Goal: Information Seeking & Learning: Check status

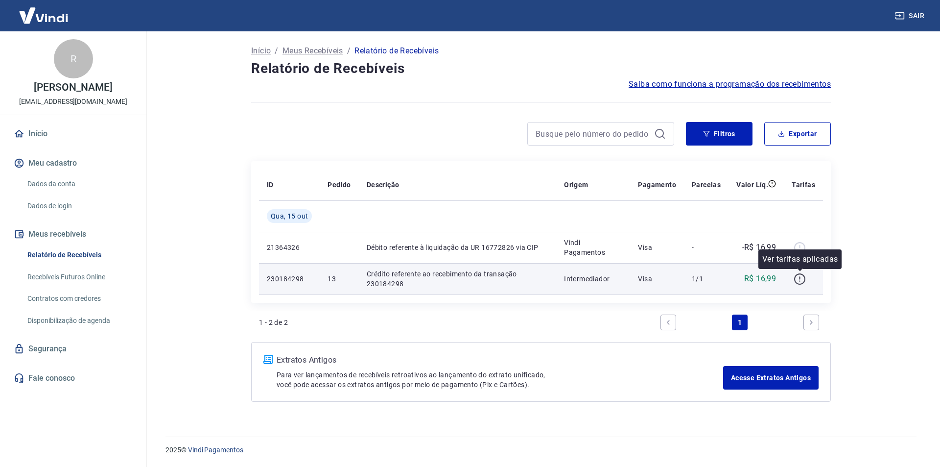
click at [801, 279] on icon "button" at bounding box center [799, 279] width 12 height 12
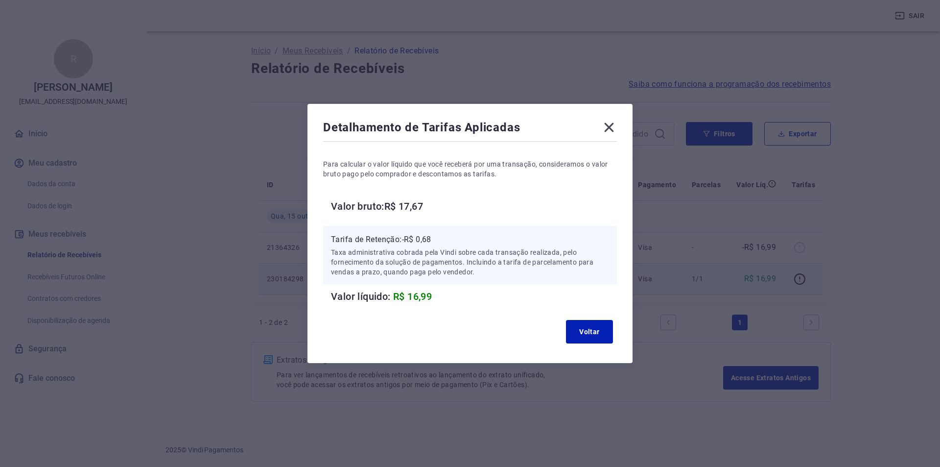
click at [607, 128] on icon at bounding box center [609, 127] width 9 height 9
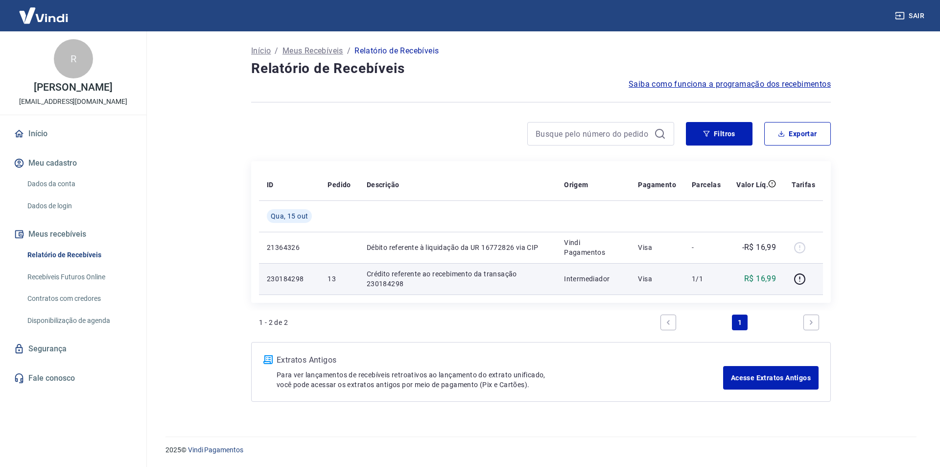
click at [468, 274] on p "Crédito referente ao recebimento da transação 230184298" at bounding box center [458, 279] width 182 height 20
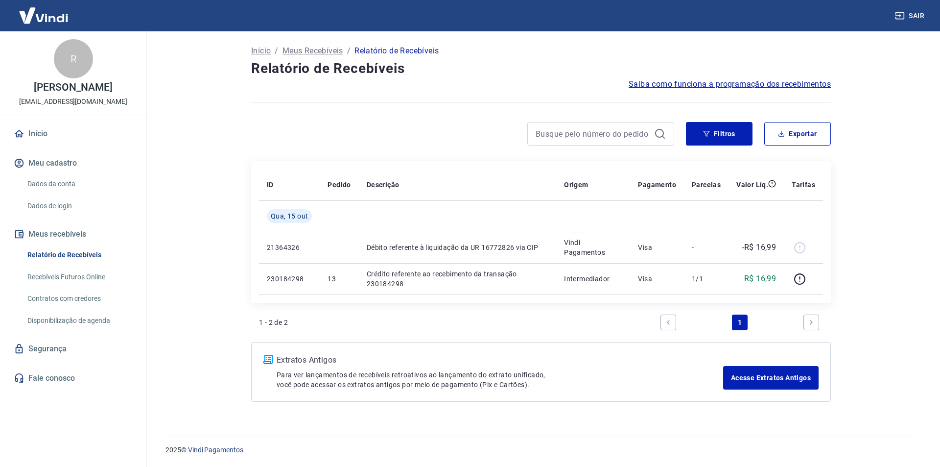
drag, startPoint x: 289, startPoint y: 282, endPoint x: 458, endPoint y: 309, distance: 171.5
click at [289, 281] on p "230184298" at bounding box center [289, 279] width 45 height 10
click at [288, 359] on p "Extratos Antigos" at bounding box center [500, 360] width 446 height 12
click at [38, 137] on link "Início" at bounding box center [73, 134] width 123 height 22
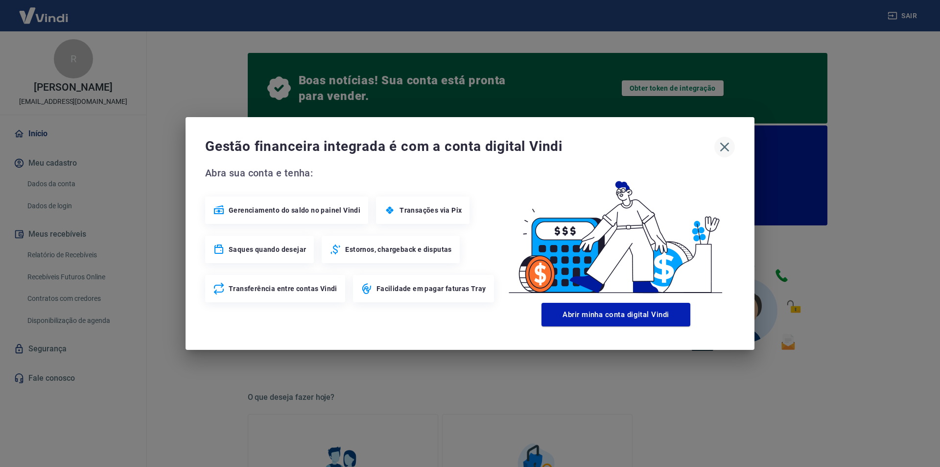
click at [725, 143] on icon "button" at bounding box center [725, 147] width 16 height 16
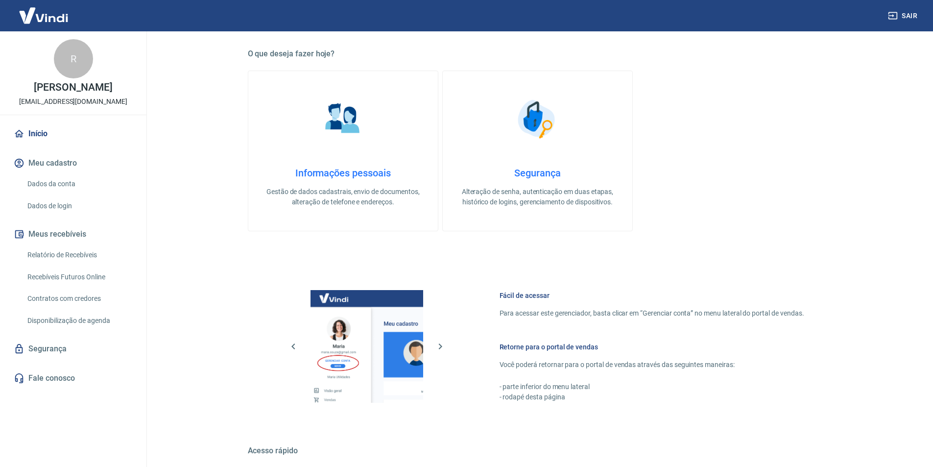
scroll to position [470, 0]
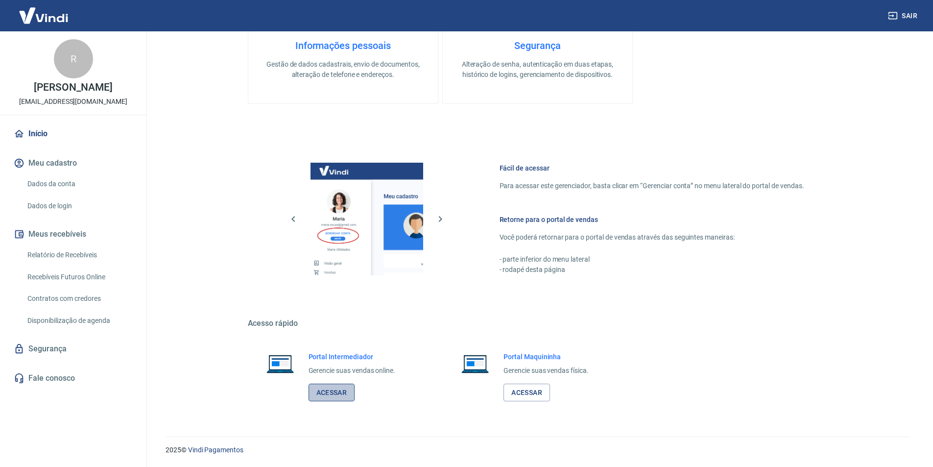
click at [335, 395] on link "Acessar" at bounding box center [331, 392] width 47 height 18
